Goal: Task Accomplishment & Management: Use online tool/utility

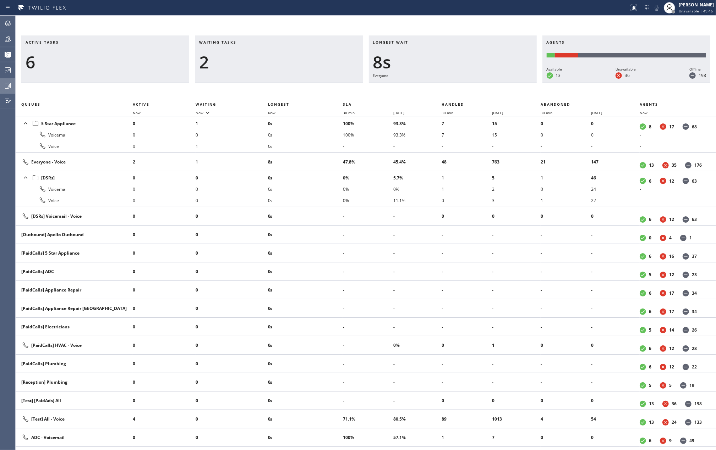
click at [7, 84] on icon at bounding box center [8, 86] width 9 height 9
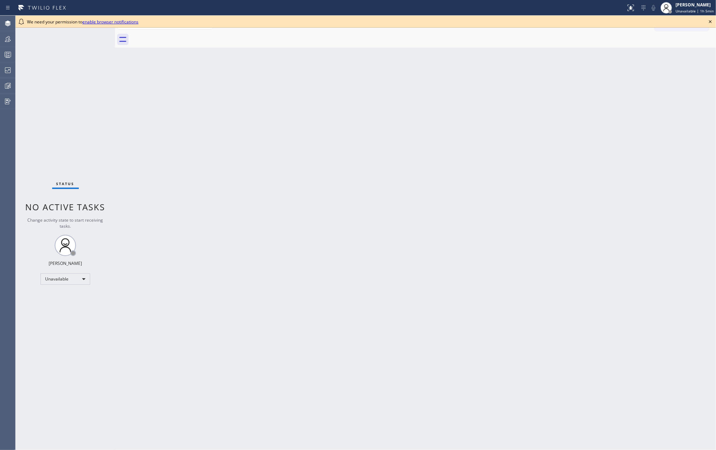
click at [707, 21] on icon at bounding box center [710, 21] width 9 height 9
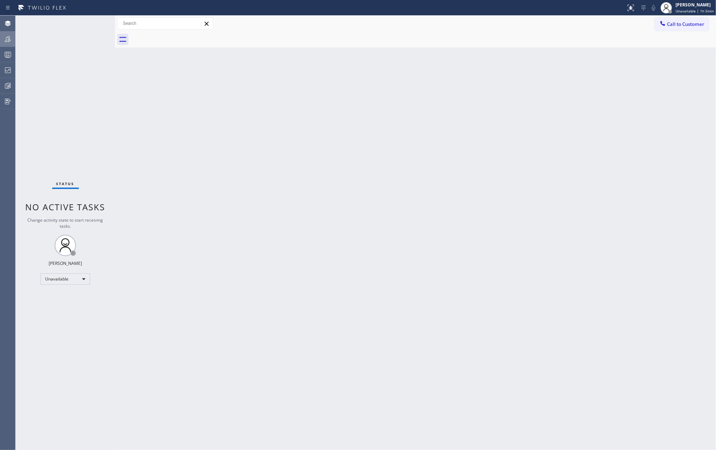
click at [2, 39] on div at bounding box center [8, 39] width 16 height 9
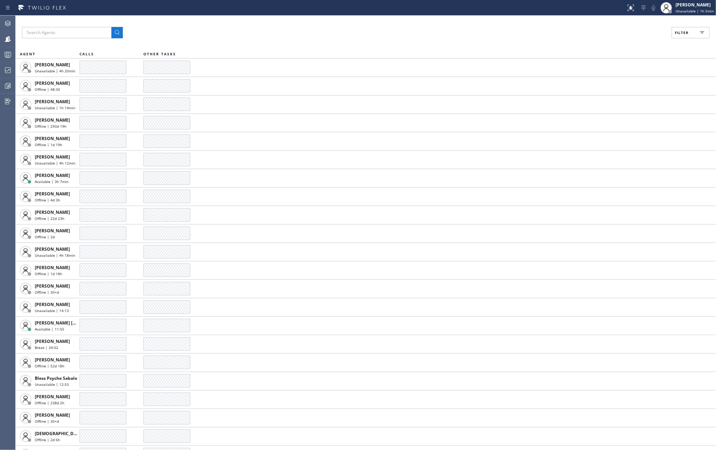
click at [687, 35] on span "Filter" at bounding box center [682, 32] width 14 height 5
click at [624, 82] on label "Available" at bounding box center [663, 84] width 93 height 6
click at [617, 82] on input "Available" at bounding box center [612, 83] width 9 height 9
checkbox input "true"
click at [617, 105] on label "Break" at bounding box center [663, 107] width 93 height 6
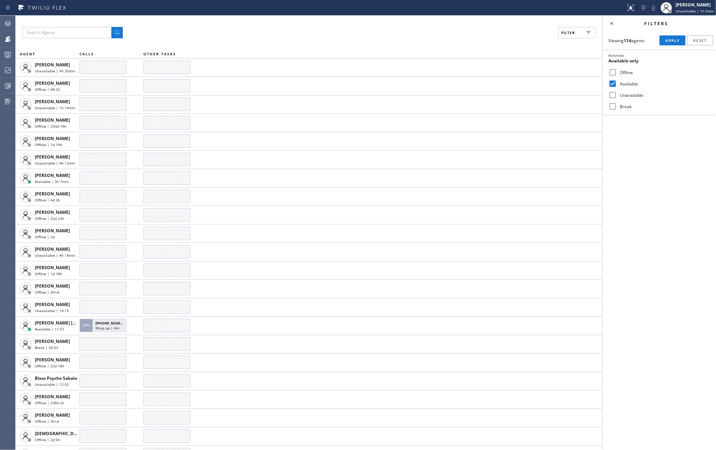
click at [617, 105] on input "Break" at bounding box center [612, 106] width 9 height 9
click at [665, 41] on span "Apply" at bounding box center [672, 40] width 15 height 5
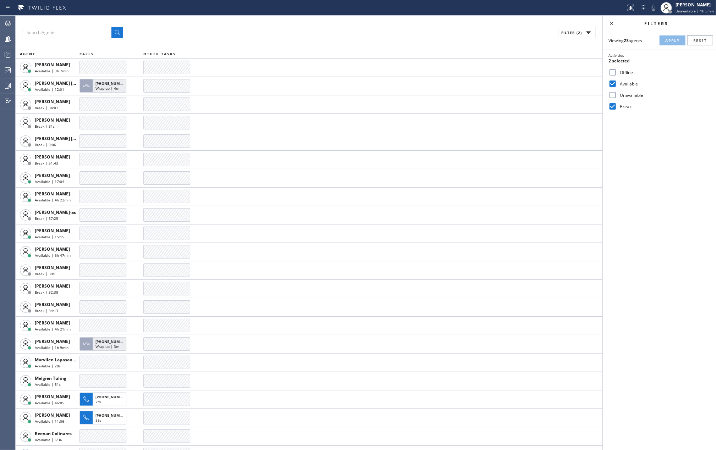
click at [615, 106] on input "Break" at bounding box center [612, 106] width 9 height 9
checkbox input "false"
click at [667, 43] on button "Apply" at bounding box center [672, 40] width 26 height 10
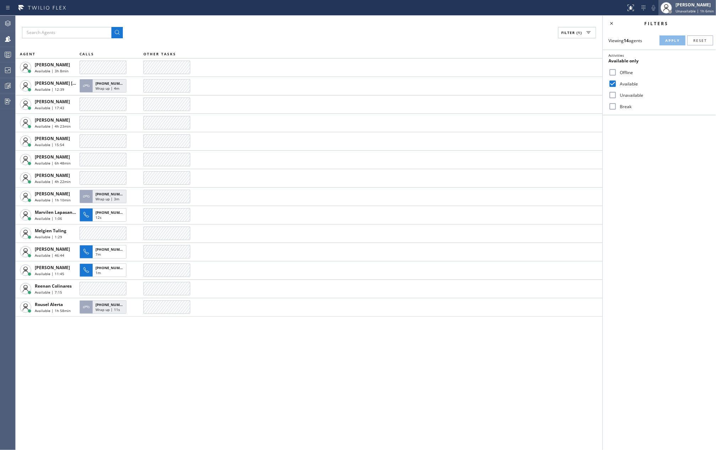
click at [683, 5] on div "[PERSON_NAME]" at bounding box center [694, 5] width 38 height 6
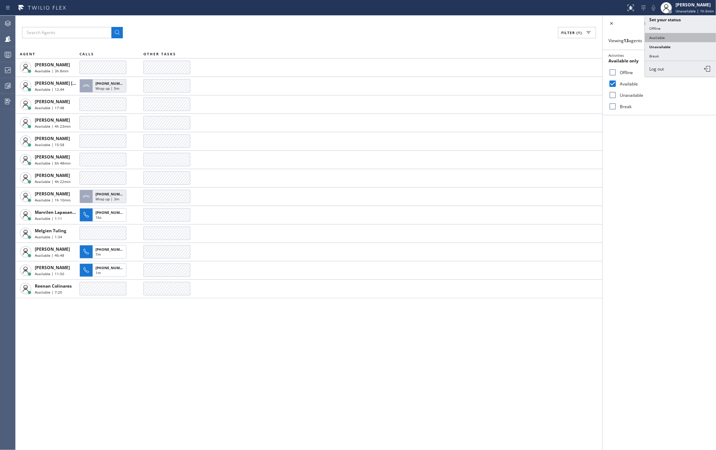
click at [655, 37] on button "Available" at bounding box center [680, 37] width 71 height 9
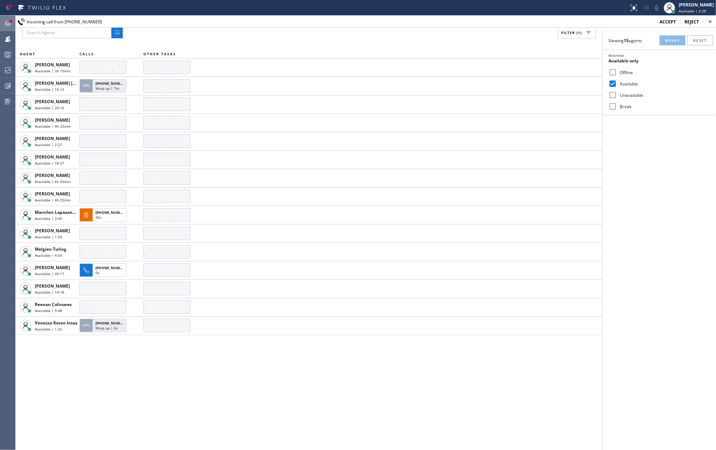
click at [9, 22] on div at bounding box center [11, 21] width 4 height 4
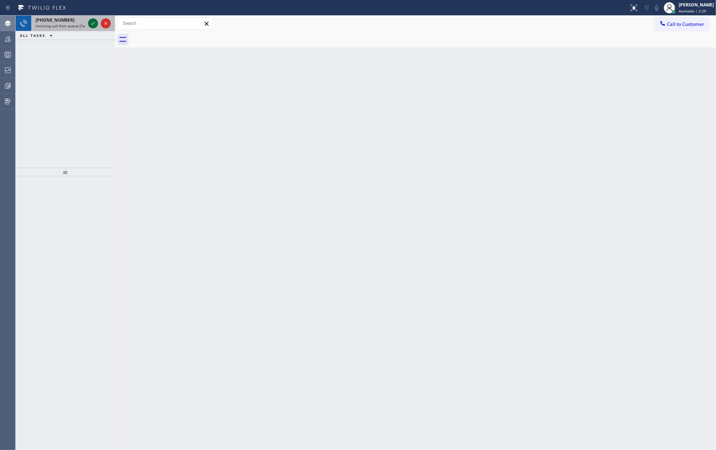
click at [90, 23] on icon at bounding box center [93, 23] width 9 height 9
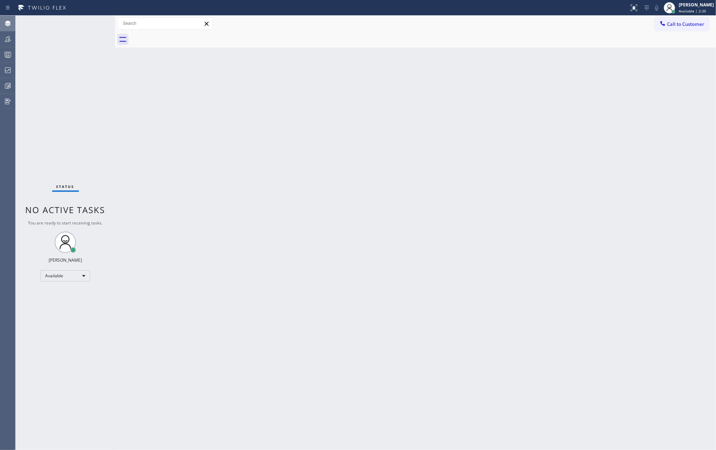
click at [90, 23] on div "Status No active tasks You are ready to start receiving tasks. Jovelle Tadle Av…" at bounding box center [65, 233] width 99 height 435
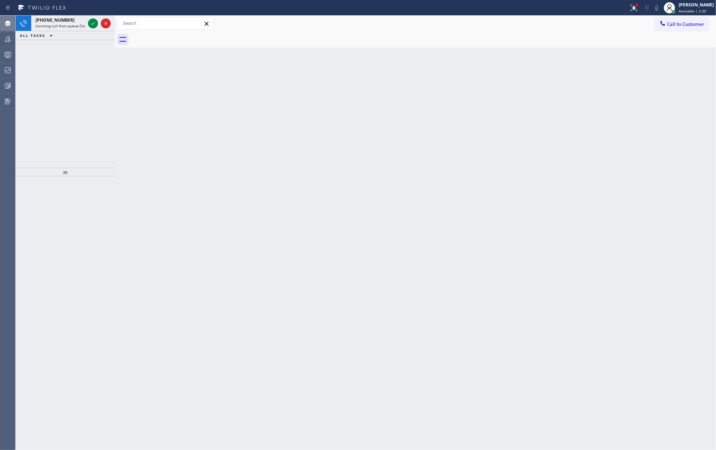
click at [90, 23] on icon at bounding box center [93, 23] width 9 height 9
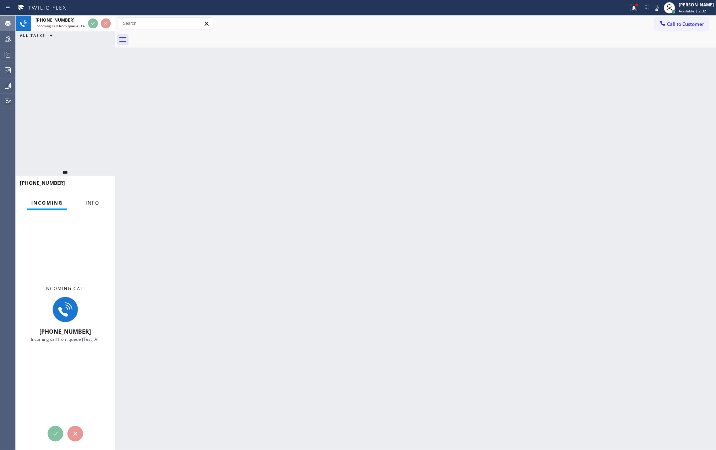
click at [93, 201] on span "Info" at bounding box center [93, 203] width 14 height 6
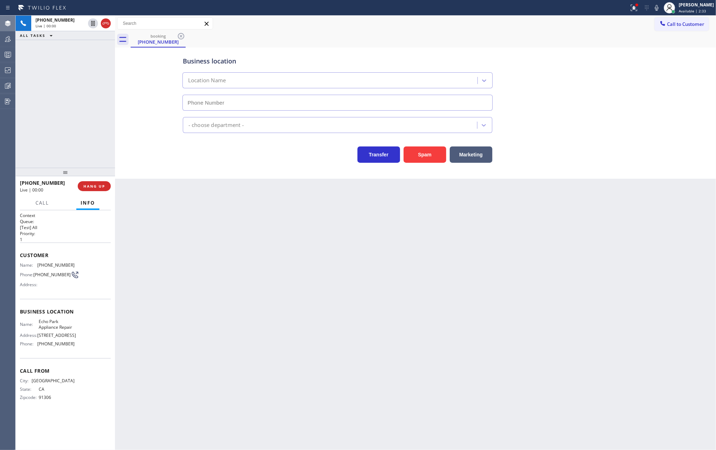
type input "(213) 214-2655"
click at [90, 189] on button "HANG UP" at bounding box center [94, 186] width 33 height 10
click at [87, 182] on button "COMPLETE" at bounding box center [93, 186] width 36 height 10
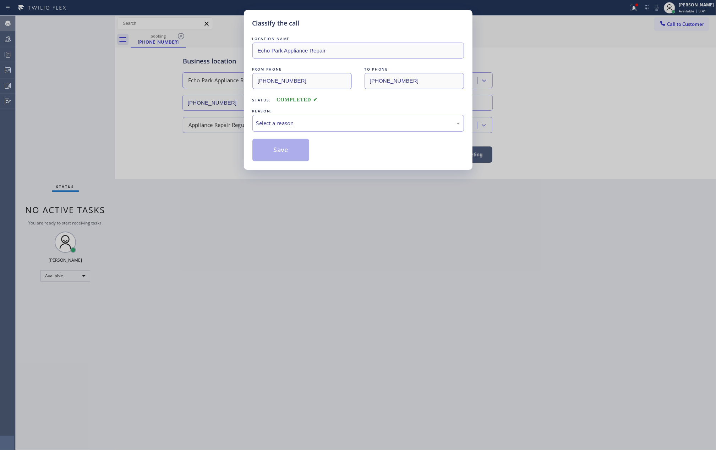
click at [282, 123] on div "Select a reason" at bounding box center [358, 123] width 204 height 8
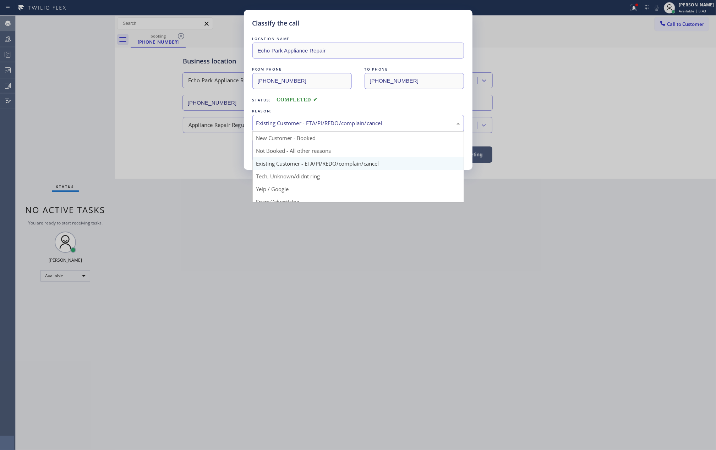
click at [293, 126] on div "Existing Customer - ETA/PI/REDO/complain/cancel" at bounding box center [358, 123] width 204 height 8
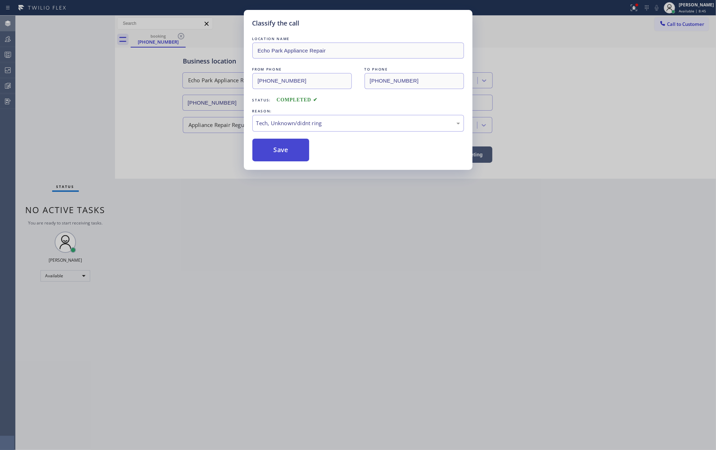
click at [287, 148] on button "Save" at bounding box center [280, 150] width 57 height 23
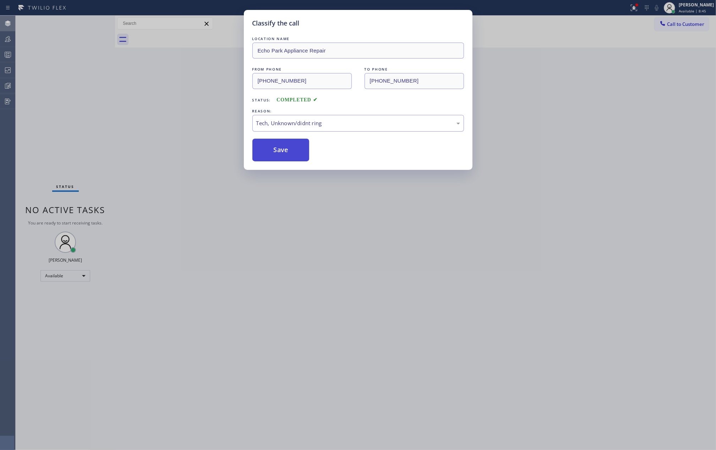
click at [287, 148] on button "Save" at bounding box center [280, 150] width 57 height 23
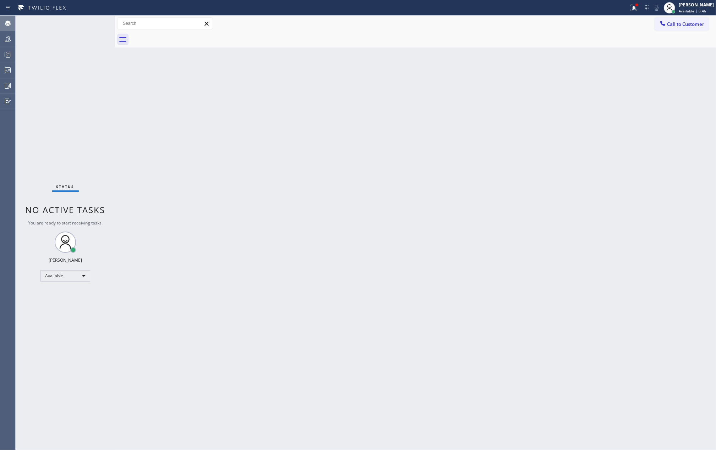
click at [336, 198] on div "Back to Dashboard Change Sender ID Customers Technicians Select a contact Outbo…" at bounding box center [415, 233] width 601 height 435
click at [5, 37] on icon at bounding box center [8, 39] width 9 height 9
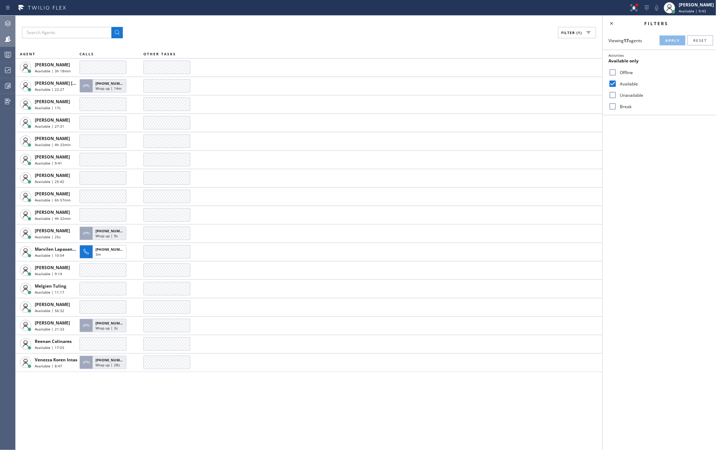
click at [610, 107] on input "Break" at bounding box center [612, 106] width 9 height 9
checkbox input "true"
click at [667, 39] on span "Apply" at bounding box center [672, 40] width 15 height 5
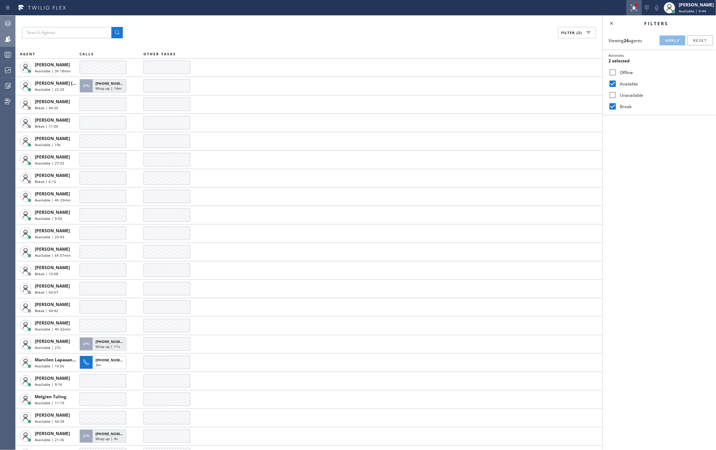
click at [638, 10] on icon at bounding box center [633, 8] width 9 height 9
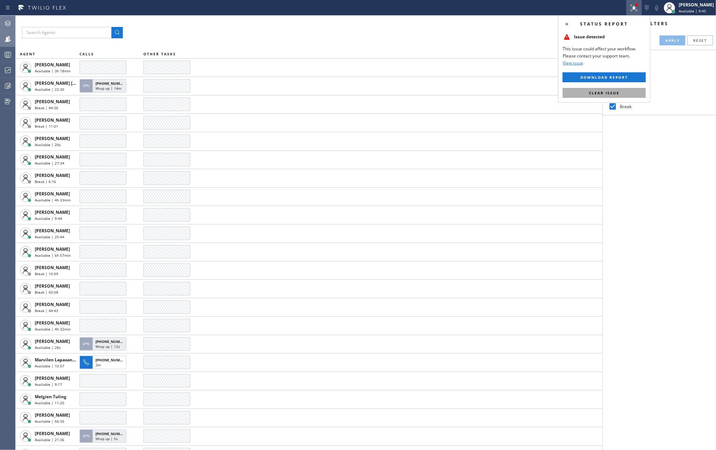
click at [622, 94] on button "Clear issue" at bounding box center [603, 93] width 83 height 10
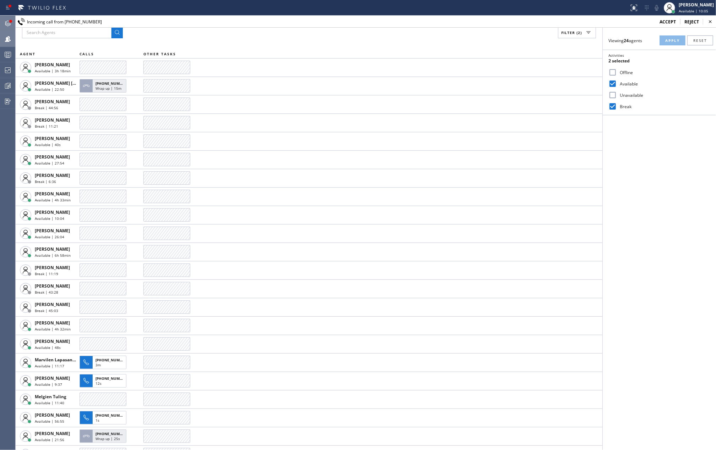
click at [7, 21] on icon at bounding box center [8, 23] width 9 height 9
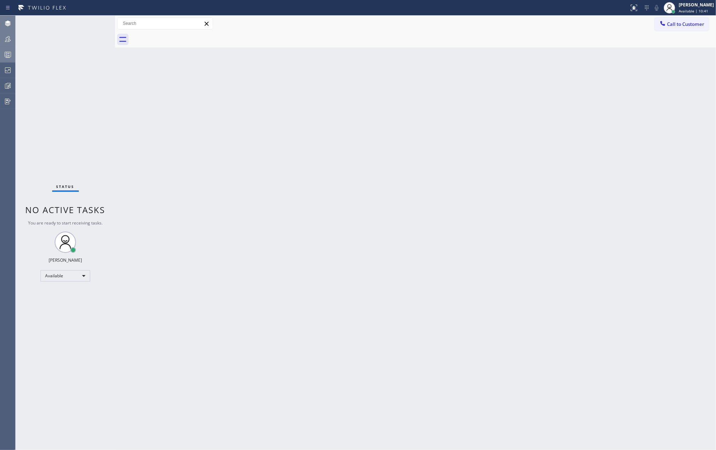
click at [5, 48] on div at bounding box center [8, 55] width 16 height 14
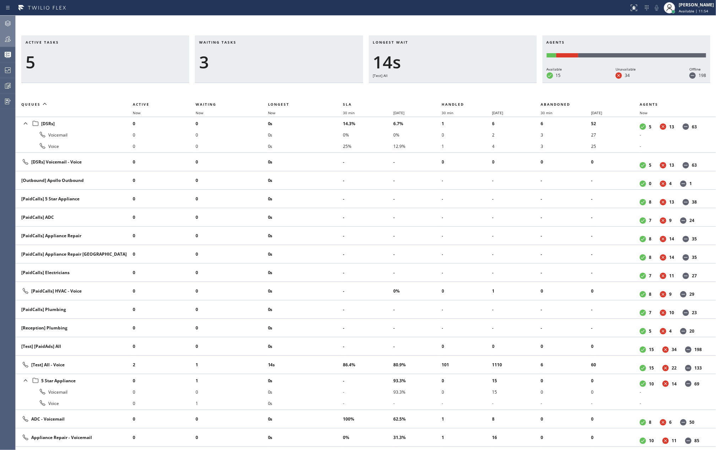
click at [12, 23] on div at bounding box center [8, 23] width 16 height 9
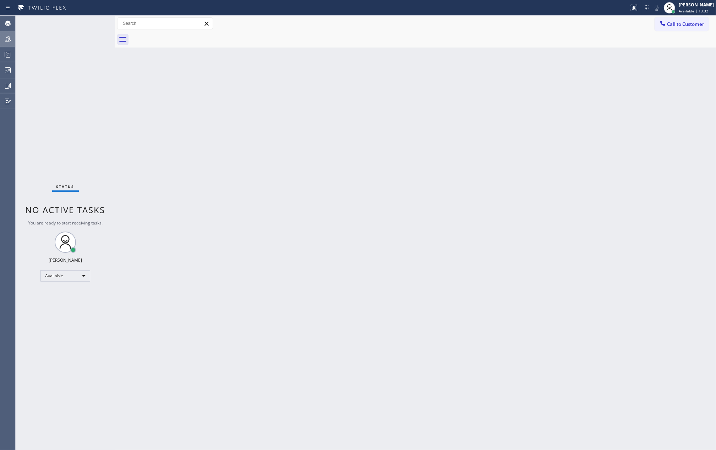
click at [352, 106] on div "Back to Dashboard Change Sender ID Customers Technicians Select a contact Outbo…" at bounding box center [415, 233] width 601 height 435
click at [9, 39] on icon at bounding box center [8, 39] width 6 height 6
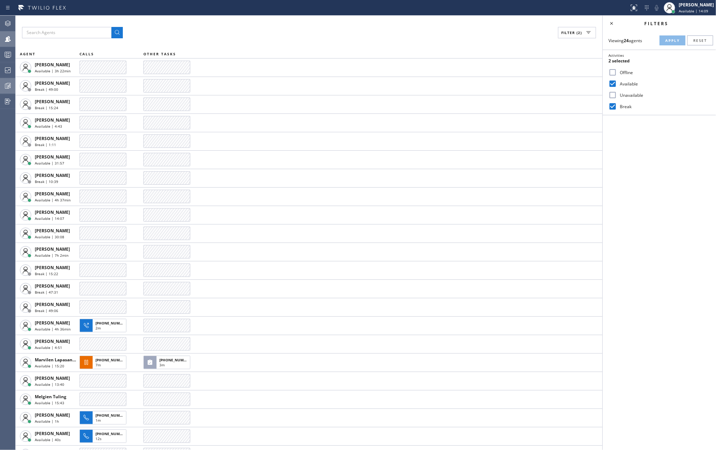
click at [2, 83] on div at bounding box center [8, 86] width 16 height 9
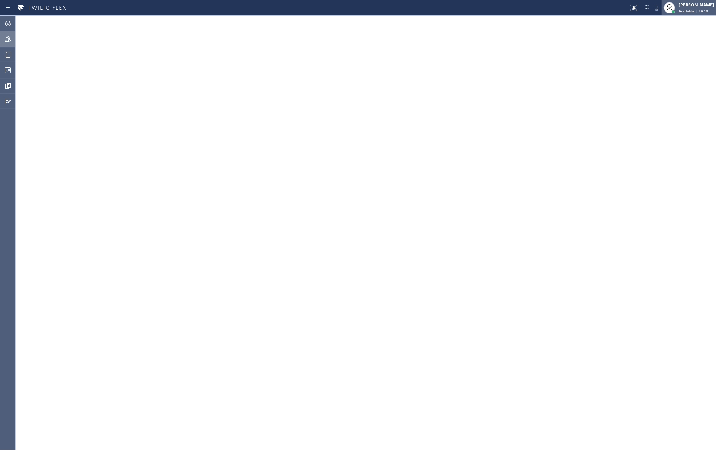
click at [677, 1] on div at bounding box center [669, 8] width 16 height 16
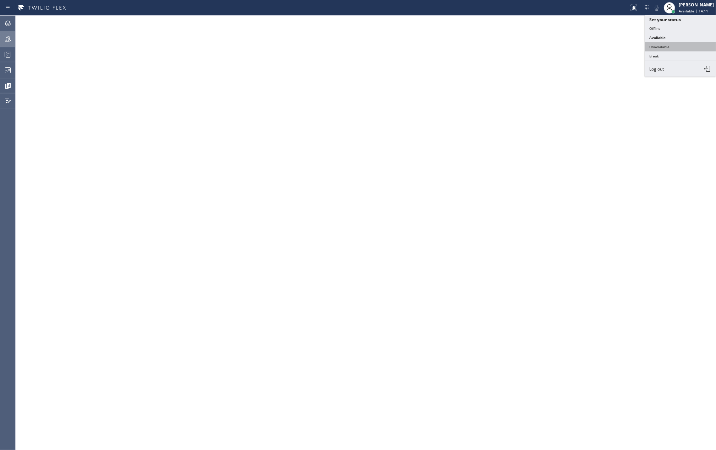
click at [663, 45] on button "Unavailable" at bounding box center [680, 46] width 71 height 9
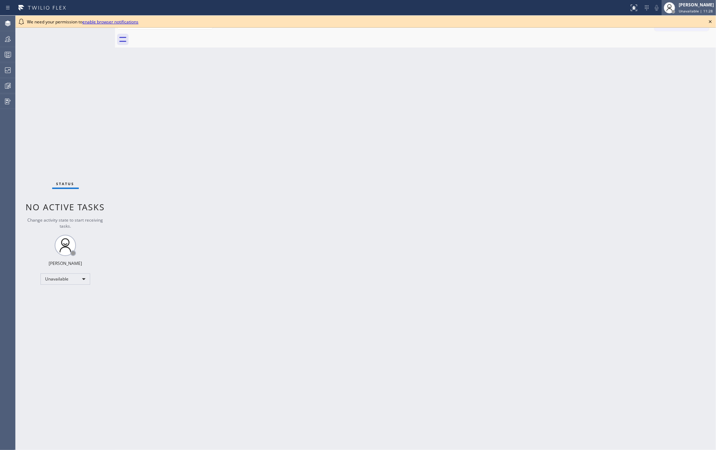
click at [698, 5] on div "[PERSON_NAME]" at bounding box center [695, 5] width 35 height 6
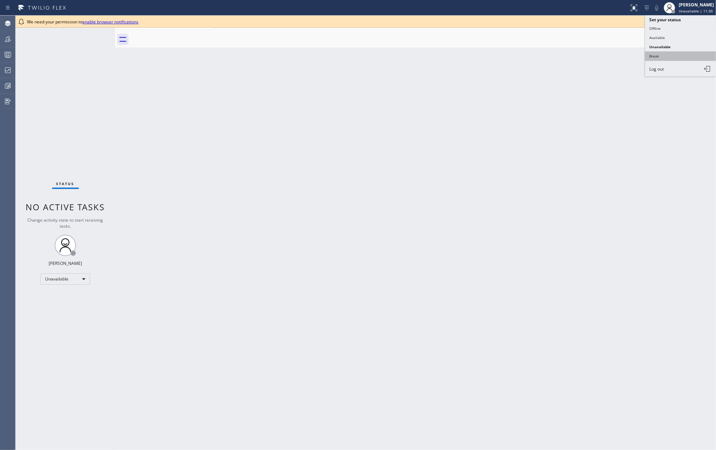
click at [663, 55] on button "Break" at bounding box center [680, 55] width 71 height 9
click at [2, 57] on div at bounding box center [8, 54] width 16 height 9
